Goal: Contribute content: Add original content to the website for others to see

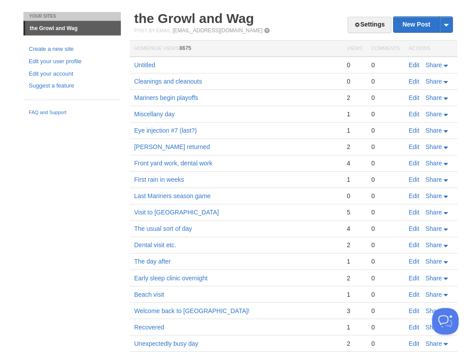
click at [413, 63] on link "Edit" at bounding box center [414, 65] width 11 height 7
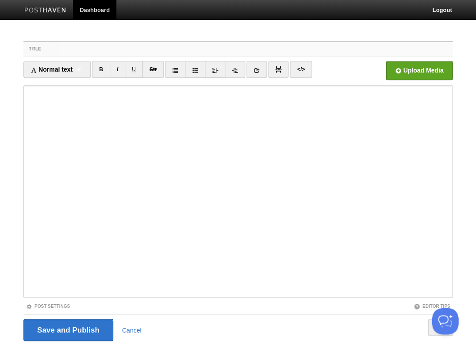
click at [76, 50] on input "Title" at bounding box center [256, 49] width 394 height 14
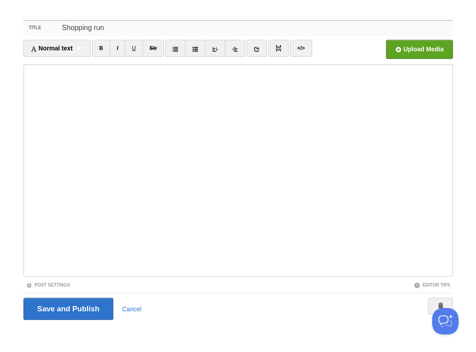
type input "Shopping run"
click at [67, 308] on input "Save and Publish" at bounding box center [68, 309] width 90 height 22
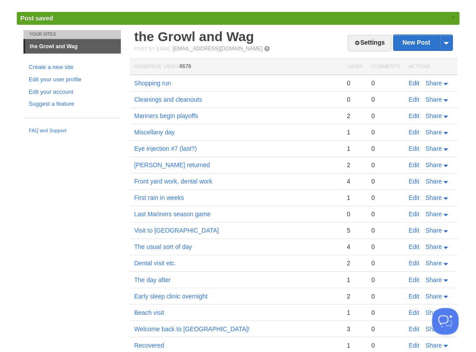
click at [412, 81] on link "Edit" at bounding box center [414, 83] width 11 height 7
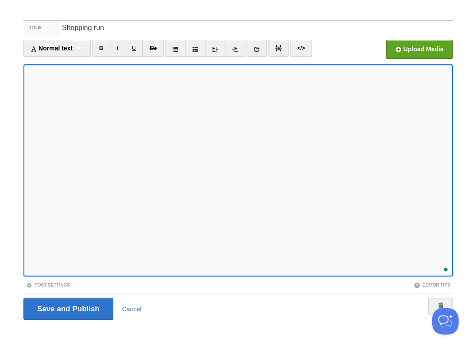
scroll to position [177, 0]
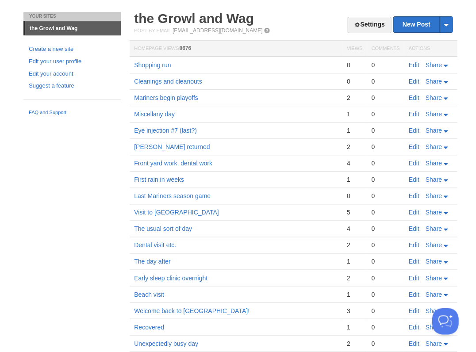
click at [409, 81] on link "Edit" at bounding box center [414, 81] width 11 height 7
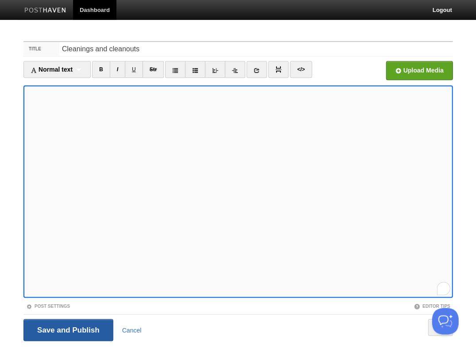
click at [67, 329] on input "Save and Publish" at bounding box center [68, 330] width 90 height 22
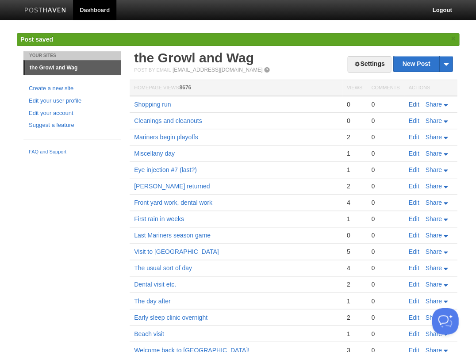
click at [413, 103] on link "Edit" at bounding box center [414, 104] width 11 height 7
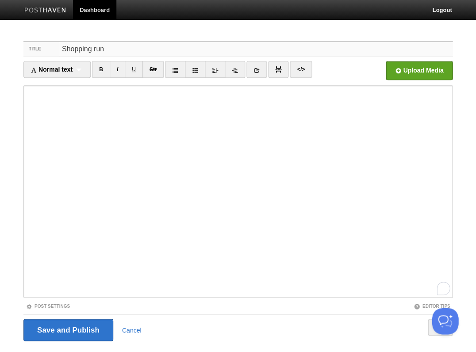
drag, startPoint x: 106, startPoint y: 48, endPoint x: 34, endPoint y: 47, distance: 72.2
click at [34, 49] on div "Title Shopping run" at bounding box center [237, 49] width 429 height 15
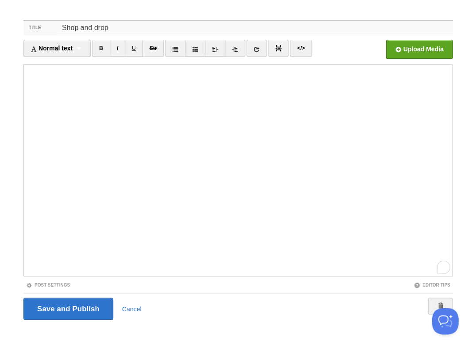
type input "Shop and drop"
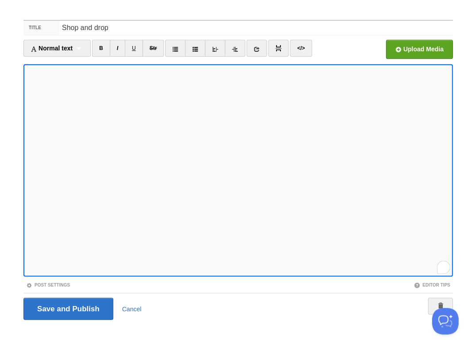
scroll to position [303, 0]
click at [67, 308] on input "Save and Publish" at bounding box center [68, 309] width 90 height 22
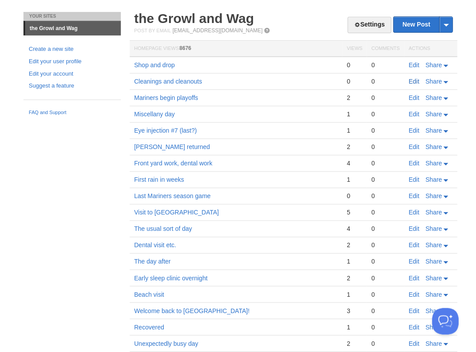
click at [412, 80] on link "Edit" at bounding box center [414, 81] width 11 height 7
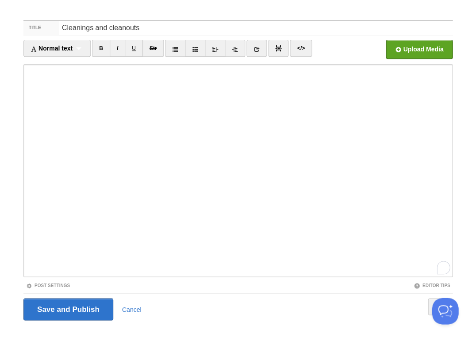
scroll to position [368, 0]
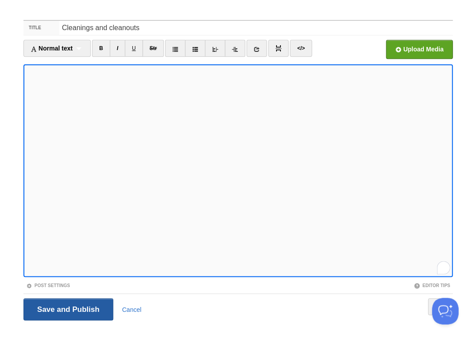
click at [67, 308] on input "Save and Publish" at bounding box center [68, 309] width 90 height 22
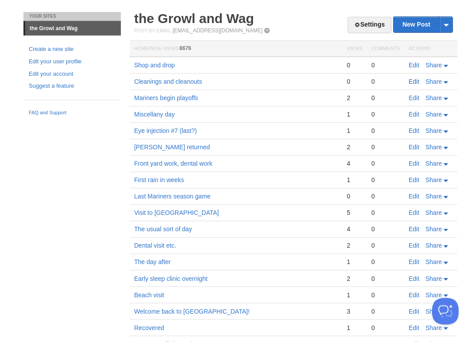
click at [409, 81] on link "Edit" at bounding box center [414, 81] width 11 height 7
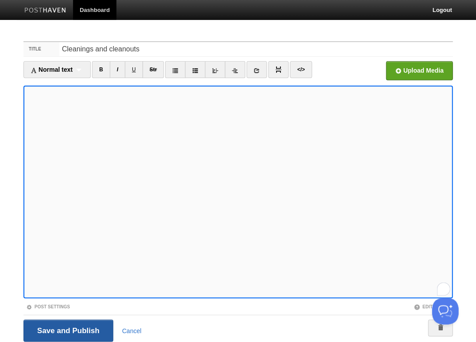
click at [86, 325] on input "Save and Publish" at bounding box center [68, 330] width 90 height 22
